Goal: Transaction & Acquisition: Purchase product/service

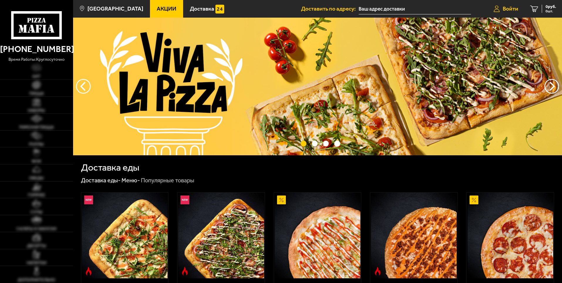
click at [508, 9] on span "Войти" at bounding box center [511, 9] width 16 height 6
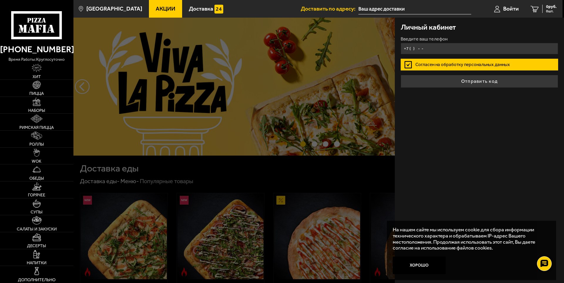
click at [426, 52] on input "+7 ( ) - -" at bounding box center [478, 48] width 157 height 11
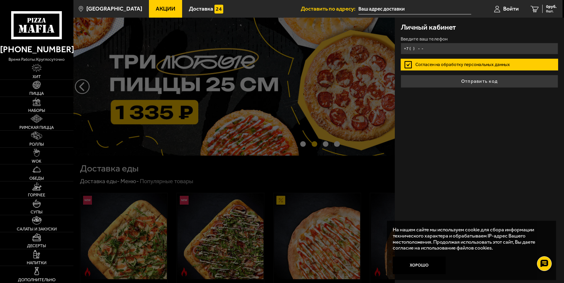
click at [432, 50] on input "+7 ( ) - -" at bounding box center [478, 48] width 157 height 11
click at [428, 52] on input "+7 ( ) - -" at bounding box center [478, 48] width 157 height 11
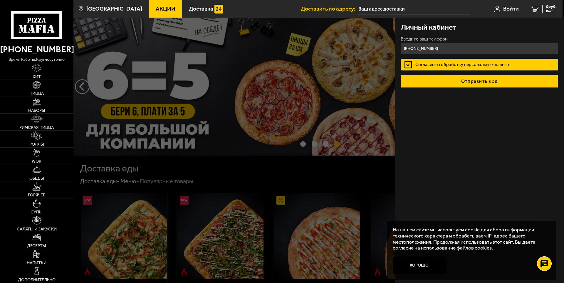
type input "[PHONE_NUMBER]"
click at [478, 83] on button "Отправить код" at bounding box center [478, 81] width 157 height 13
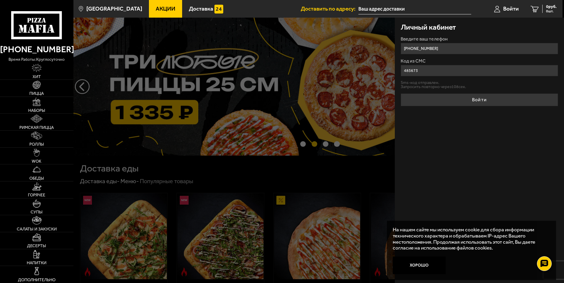
type input "485673"
click at [400, 93] on button "Войти" at bounding box center [478, 99] width 157 height 13
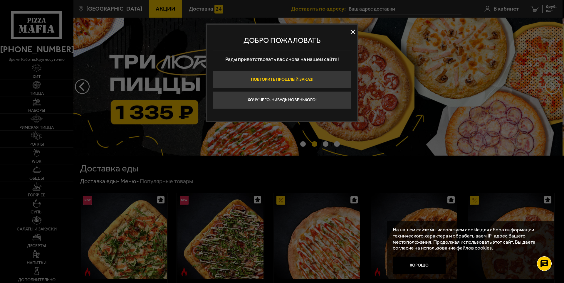
click at [309, 79] on button "Повторить прошлый заказ!" at bounding box center [282, 80] width 139 height 18
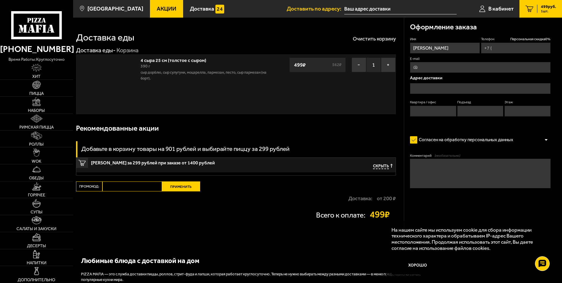
type input "[PHONE_NUMBER]"
type input "[STREET_ADDRESS]"
type input "1"
type input "4"
type input "1"
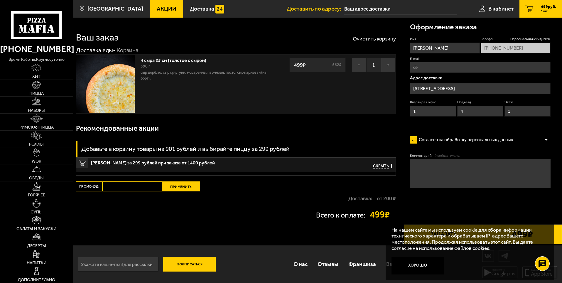
type input "[STREET_ADDRESS]"
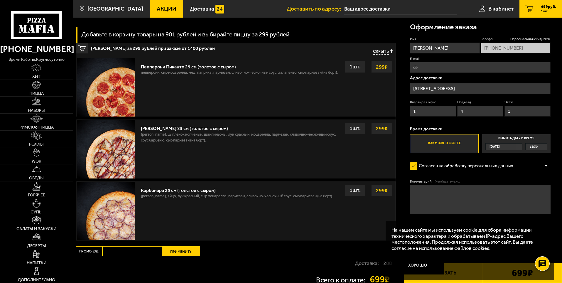
scroll to position [117, 0]
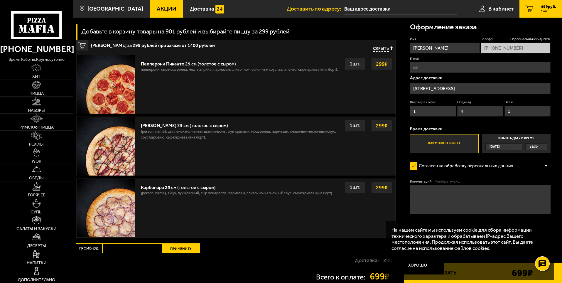
click at [500, 149] on span "[DATE]" at bounding box center [495, 147] width 10 height 7
click at [0, 0] on input "Выбрать дату и время [DATE] 13:30" at bounding box center [0, 0] width 0 height 0
click at [544, 147] on div "13:30" at bounding box center [536, 147] width 21 height 7
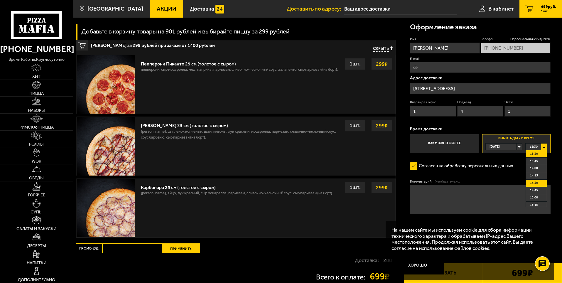
click at [534, 181] on span "14:30" at bounding box center [534, 183] width 8 height 7
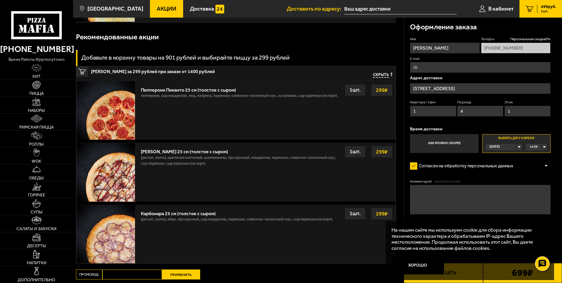
scroll to position [62, 0]
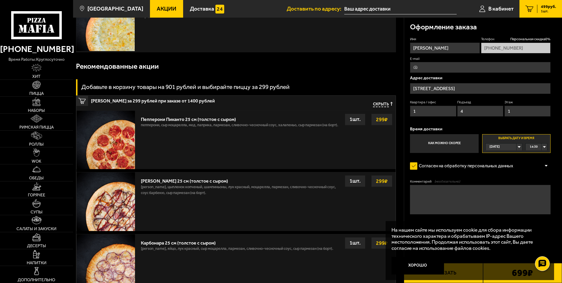
click at [529, 10] on icon "1" at bounding box center [529, 9] width 8 height 7
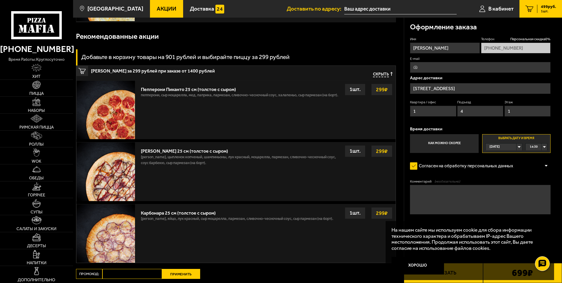
scroll to position [91, 0]
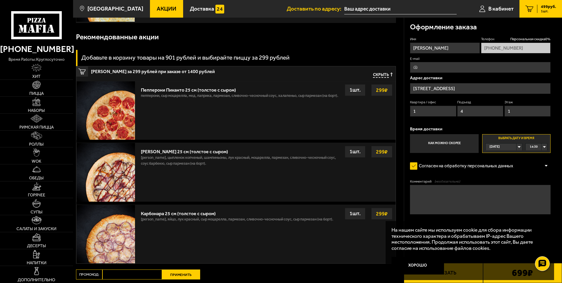
click at [546, 7] on span "499 руб." at bounding box center [548, 7] width 15 height 4
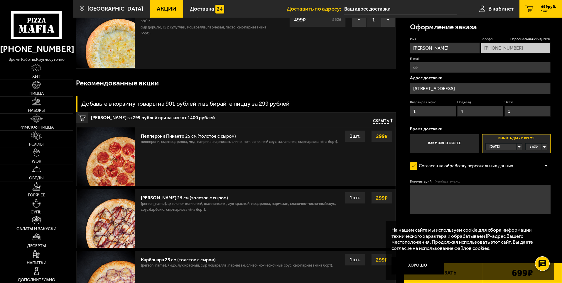
scroll to position [59, 0]
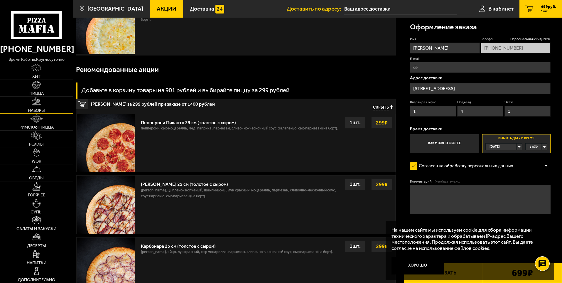
click at [36, 100] on img at bounding box center [36, 101] width 8 height 8
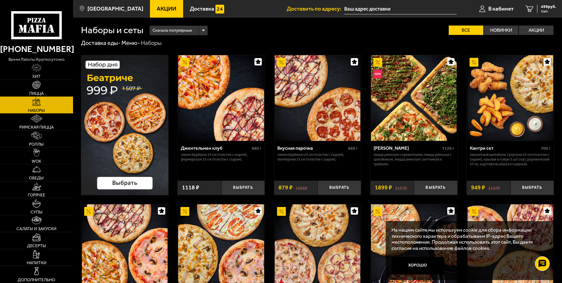
click at [126, 121] on img at bounding box center [125, 125] width 88 height 140
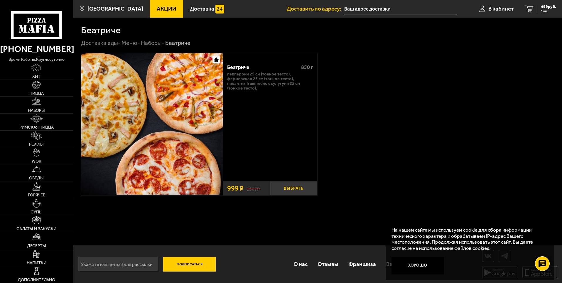
click at [285, 189] on button "Выбрать" at bounding box center [293, 188] width 47 height 14
click at [420, 267] on button "Хорошо" at bounding box center [418, 266] width 53 height 18
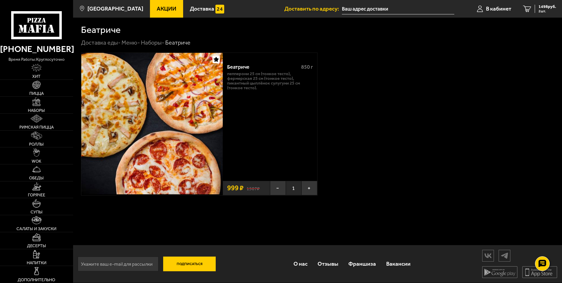
scroll to position [0, 0]
click at [504, 9] on span "В кабинет" at bounding box center [498, 9] width 25 height 6
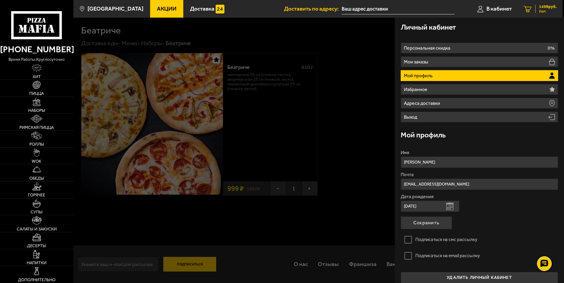
click at [532, 9] on link "2 1498 руб. 2 шт." at bounding box center [539, 9] width 45 height 18
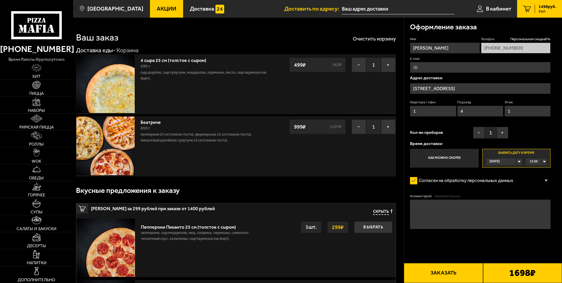
type input "[STREET_ADDRESS]"
click at [35, 95] on span "Пицца" at bounding box center [36, 93] width 14 height 4
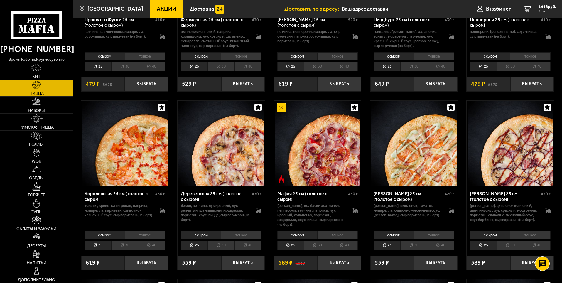
scroll to position [499, 0]
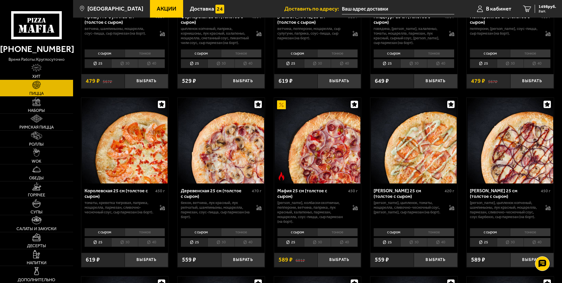
click at [227, 169] on img at bounding box center [221, 141] width 86 height 86
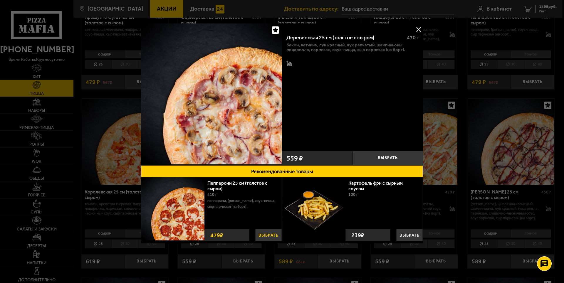
click at [267, 234] on button "Выбрать" at bounding box center [268, 235] width 26 height 12
click at [418, 30] on button at bounding box center [418, 29] width 9 height 9
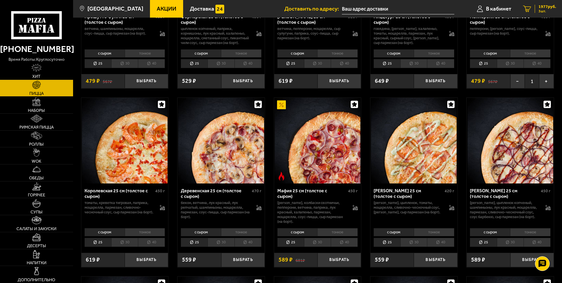
click at [540, 10] on span "3 шт." at bounding box center [548, 11] width 18 height 4
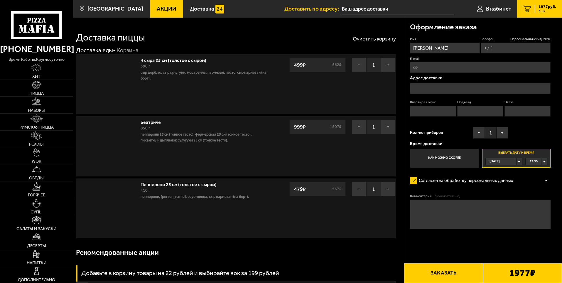
type input "[PHONE_NUMBER]"
type input "[STREET_ADDRESS]"
type input "1"
type input "4"
type input "1"
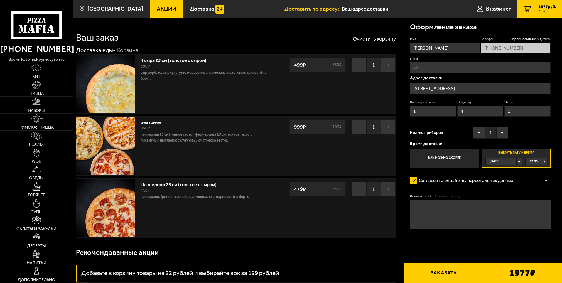
type input "[STREET_ADDRESS]"
click at [359, 65] on button "−" at bounding box center [359, 65] width 15 height 15
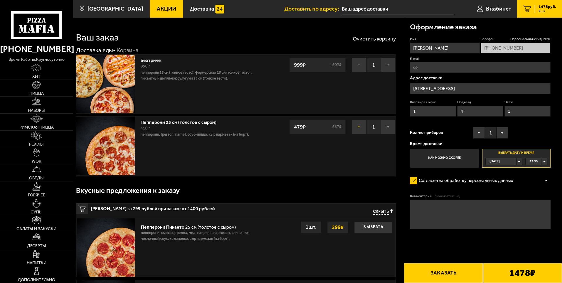
click at [357, 127] on button "−" at bounding box center [359, 126] width 15 height 15
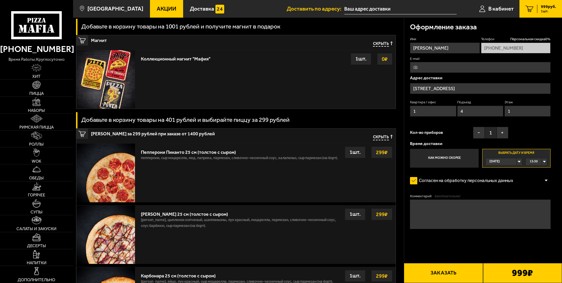
scroll to position [59, 0]
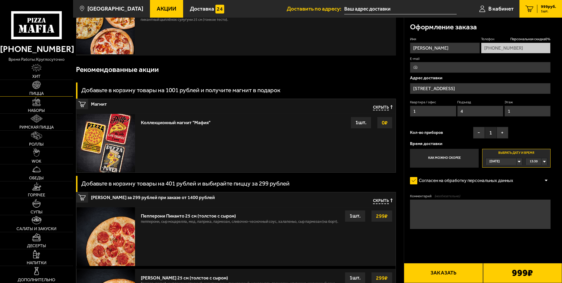
click at [39, 90] on link "Пицца" at bounding box center [36, 88] width 73 height 17
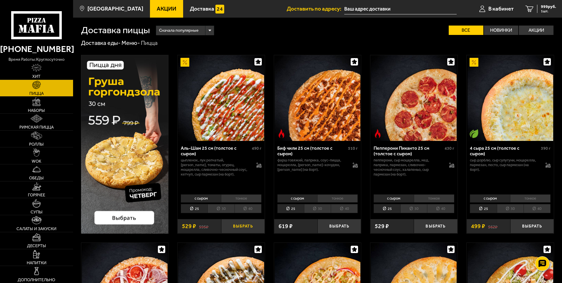
click at [244, 223] on button "Выбрать" at bounding box center [242, 226] width 43 height 14
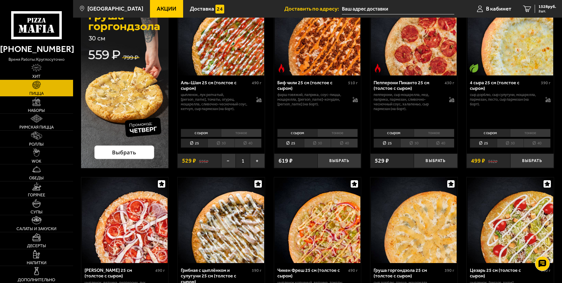
scroll to position [88, 0]
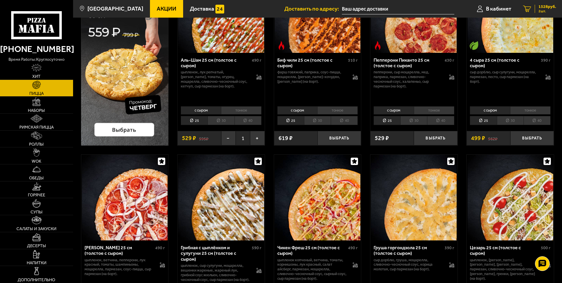
click at [545, 7] on span "1528 руб." at bounding box center [548, 7] width 18 height 4
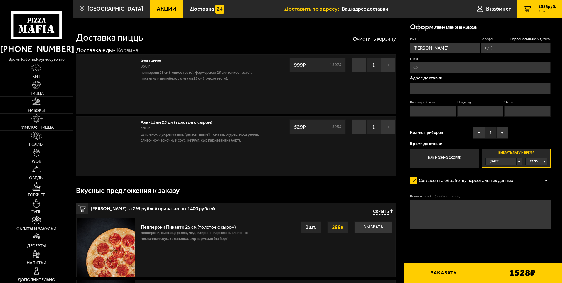
type input "[PHONE_NUMBER]"
type input "[STREET_ADDRESS]"
type input "1"
type input "4"
type input "1"
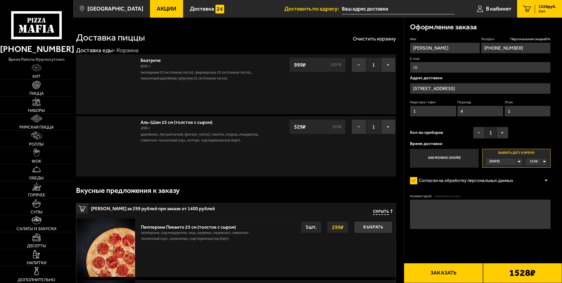
type input "[STREET_ADDRESS]"
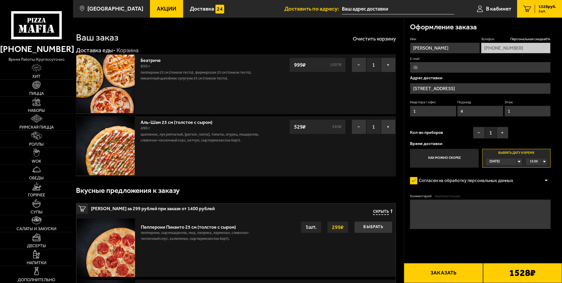
click at [444, 275] on button "Заказать" at bounding box center [443, 273] width 79 height 20
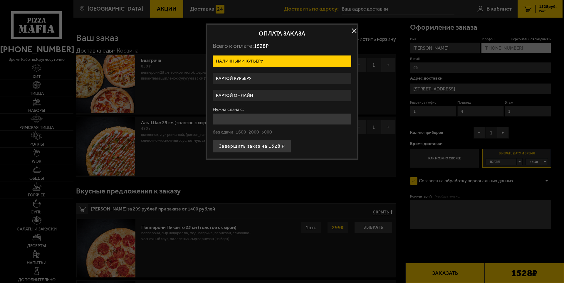
click at [260, 98] on label "Картой онлайн" at bounding box center [282, 95] width 139 height 11
click at [0, 0] on input "Картой онлайн" at bounding box center [0, 0] width 0 height 0
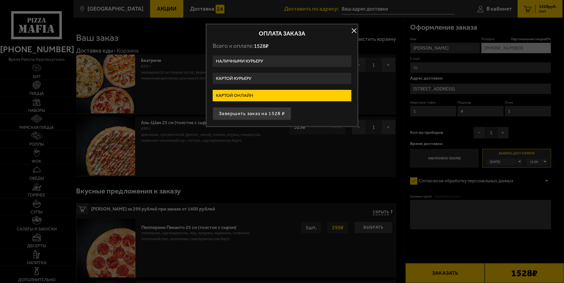
click at [260, 98] on label "Картой онлайн" at bounding box center [282, 95] width 139 height 11
click at [0, 0] on input "Картой онлайн" at bounding box center [0, 0] width 0 height 0
click at [260, 98] on label "Картой онлайн" at bounding box center [282, 95] width 139 height 11
click at [0, 0] on input "Картой онлайн" at bounding box center [0, 0] width 0 height 0
click at [238, 78] on label "Картой курьеру" at bounding box center [282, 78] width 139 height 11
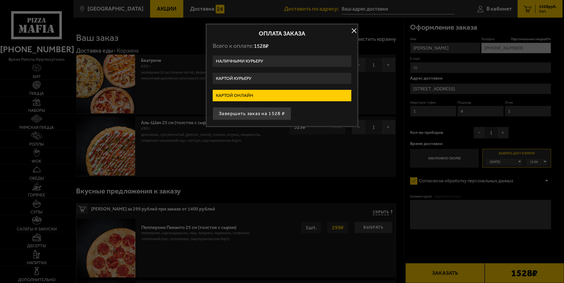
click at [0, 0] on input "Картой курьеру" at bounding box center [0, 0] width 0 height 0
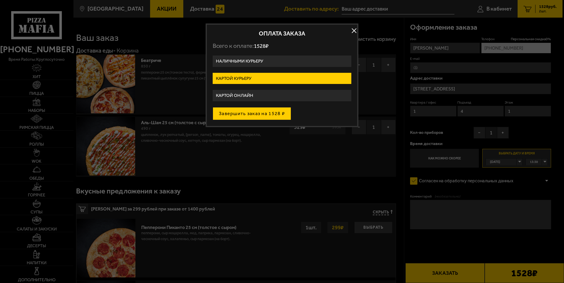
click at [249, 114] on button "Завершить заказ на 1528 ₽" at bounding box center [252, 113] width 78 height 13
